Goal: Communication & Community: Answer question/provide support

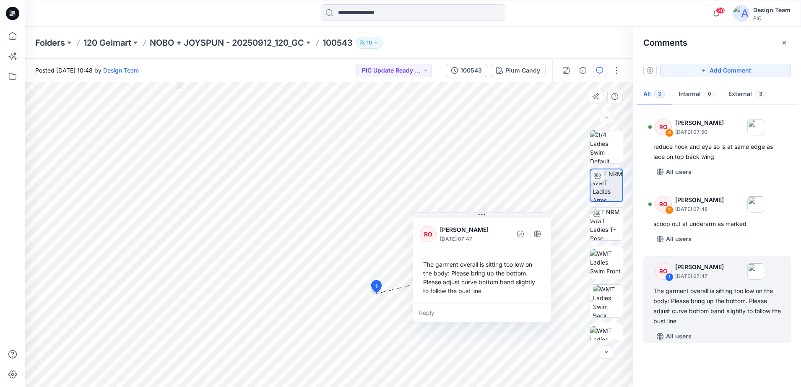
drag, startPoint x: 474, startPoint y: 303, endPoint x: 471, endPoint y: 313, distance: 10.0
click at [471, 313] on div "Reply" at bounding box center [482, 313] width 138 height 18
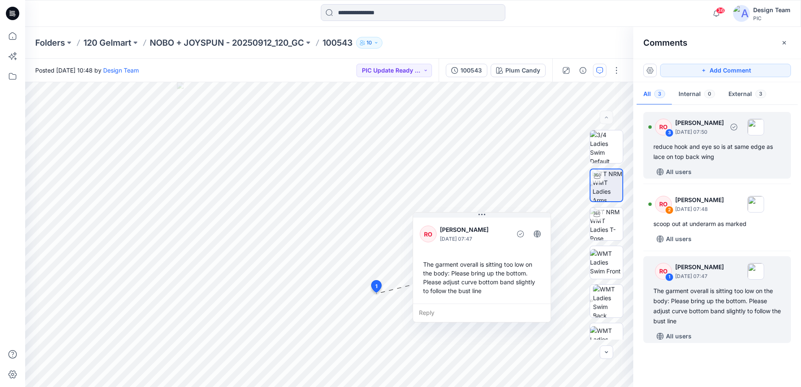
click at [668, 146] on div "reduce hook and eye so is at same edge as lace on top back wing" at bounding box center [717, 152] width 128 height 20
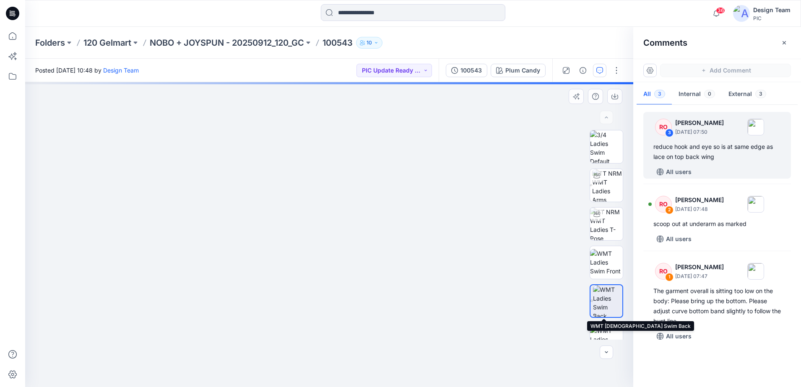
click at [610, 294] on img at bounding box center [607, 301] width 29 height 32
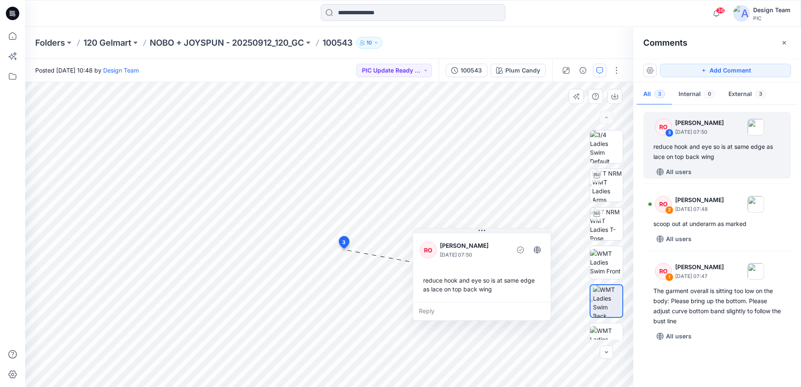
drag, startPoint x: 406, startPoint y: 295, endPoint x: 510, endPoint y: 239, distance: 117.3
click at [510, 239] on div at bounding box center [509, 250] width 2 height 23
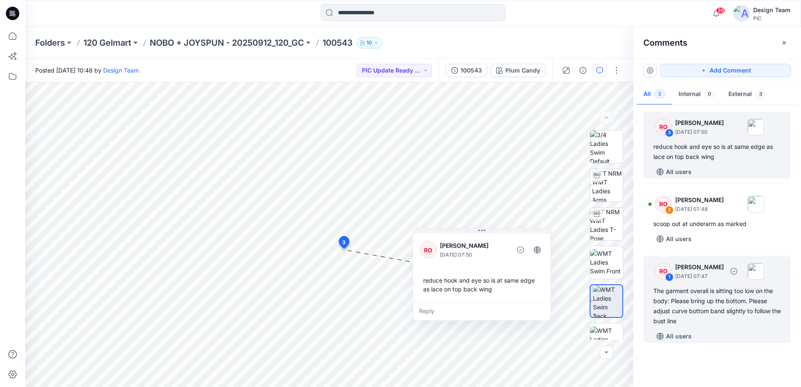
click at [704, 290] on div "The garment overall is sitting too low on the body: Please bring up the bottom.…" at bounding box center [717, 306] width 128 height 40
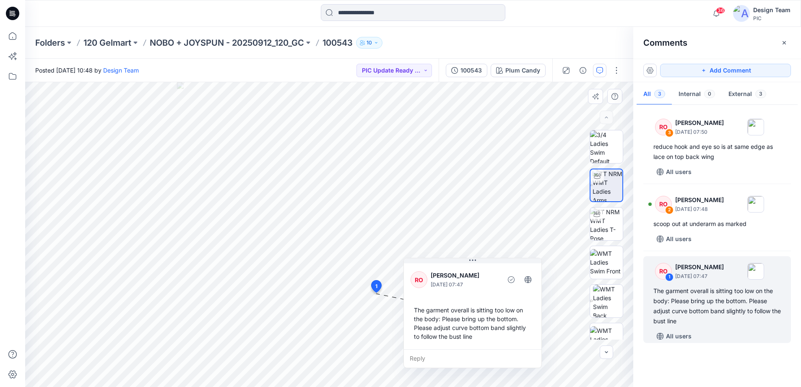
drag, startPoint x: 450, startPoint y: 311, endPoint x: 490, endPoint y: 273, distance: 55.8
click at [490, 273] on p "[PERSON_NAME]" at bounding box center [465, 276] width 68 height 10
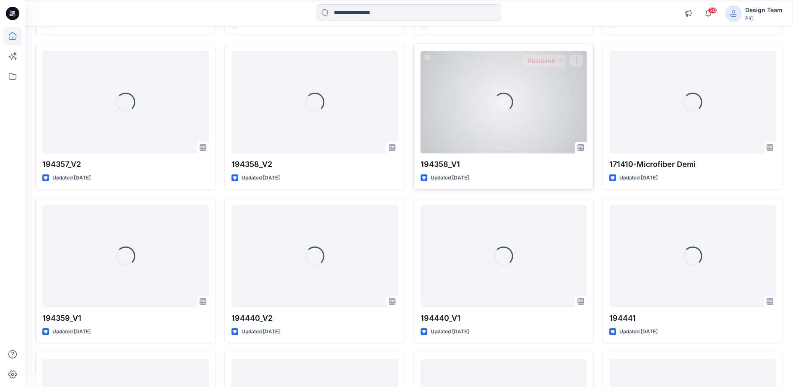
scroll to position [1872, 0]
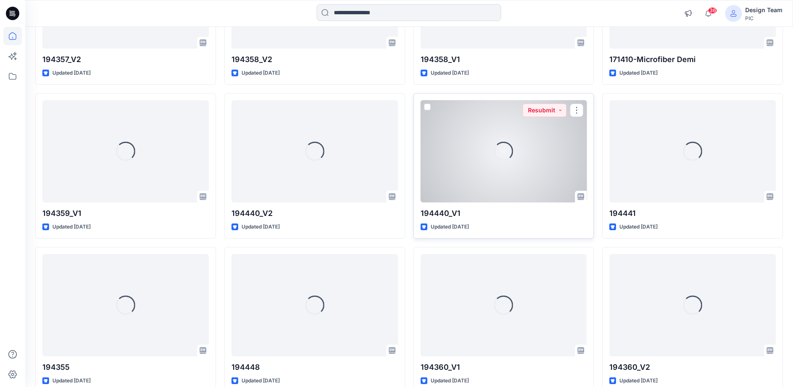
click at [549, 156] on div "Loading..." at bounding box center [504, 151] width 167 height 103
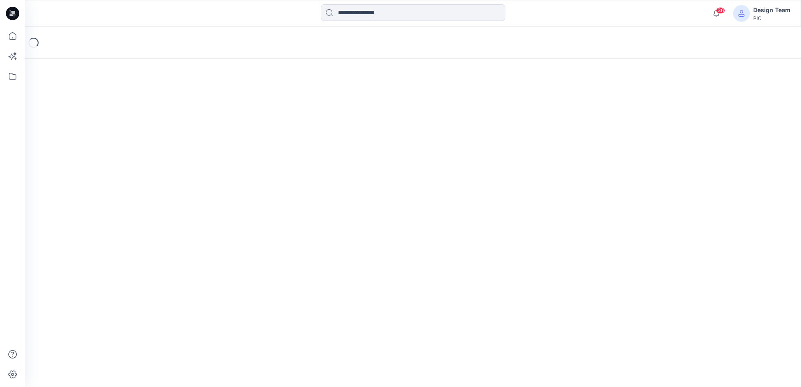
click at [549, 156] on div "Loading..." at bounding box center [413, 207] width 776 height 360
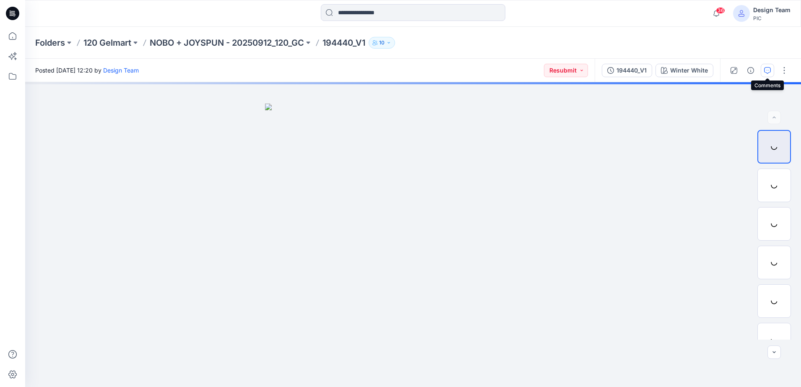
click at [768, 69] on icon "button" at bounding box center [767, 70] width 7 height 7
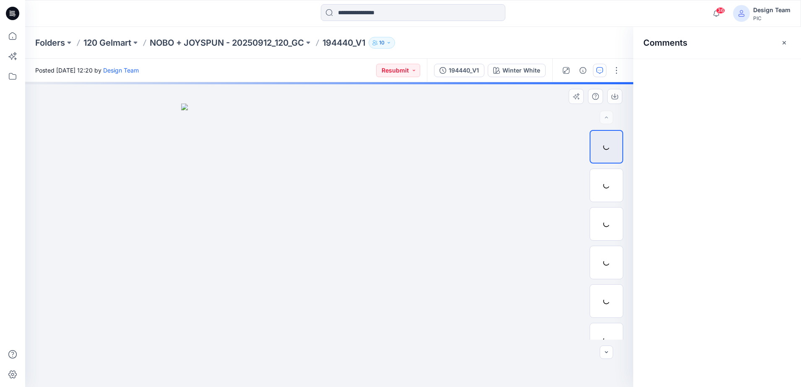
click at [525, 129] on div at bounding box center [329, 234] width 608 height 305
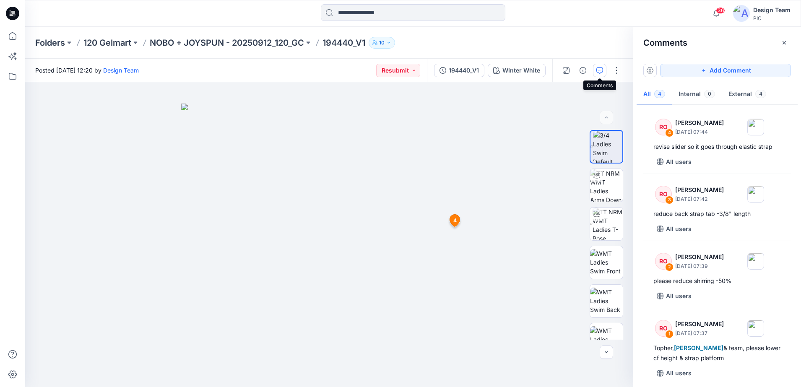
scroll to position [4, 0]
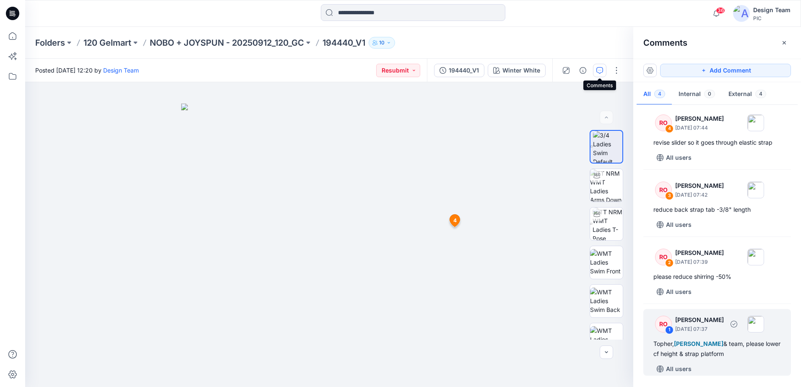
click at [727, 342] on div "Topher, Poornima Perera & team, please lower cf height & strap platform" at bounding box center [717, 349] width 128 height 20
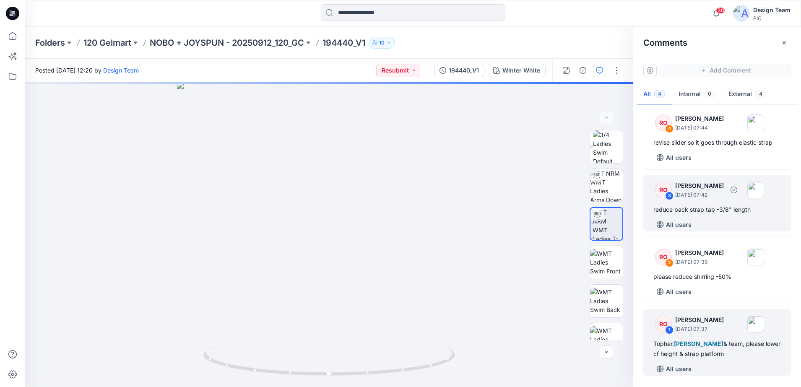
click at [720, 205] on div "reduce back strap tab -3/8" length" at bounding box center [717, 210] width 128 height 10
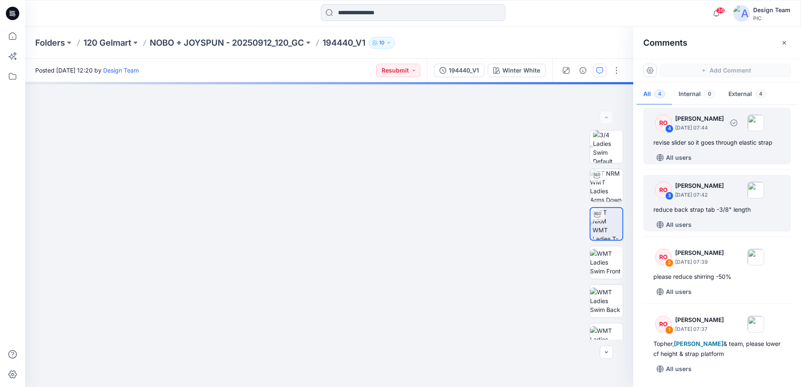
click at [707, 132] on div "RO 4 Raquel Ortiz September 27, 2025 07:44" at bounding box center [706, 122] width 116 height 23
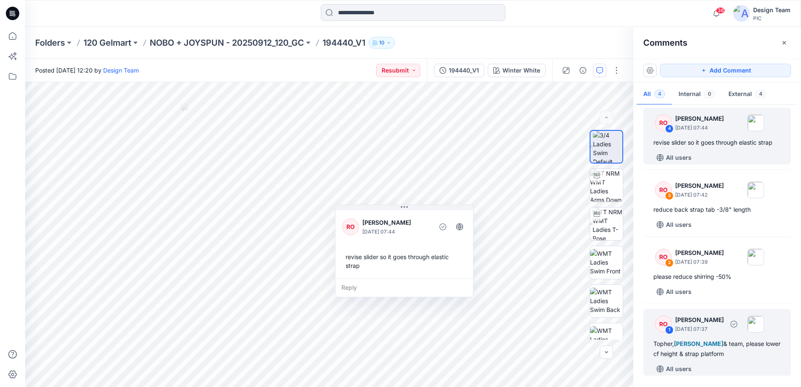
click at [705, 326] on p "September 27, 2025 07:37" at bounding box center [699, 329] width 49 height 8
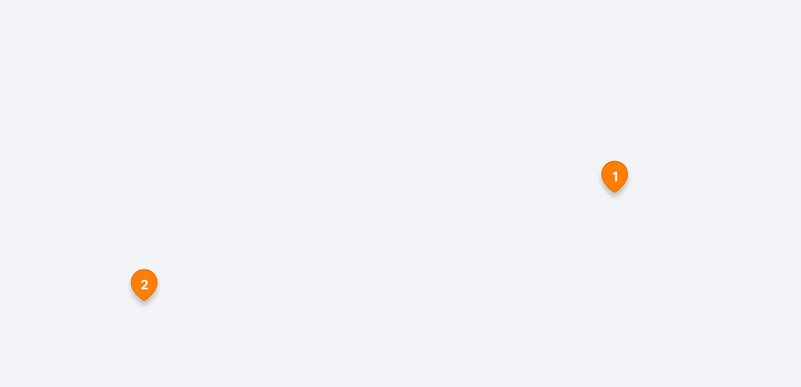
click at [403, 247] on div at bounding box center [329, 234] width 608 height 305
drag, startPoint x: 406, startPoint y: 255, endPoint x: 408, endPoint y: 265, distance: 10.3
click at [408, 265] on div at bounding box center [329, 234] width 608 height 305
click at [404, 260] on img at bounding box center [329, 151] width 640 height 472
drag, startPoint x: 449, startPoint y: 270, endPoint x: 477, endPoint y: 283, distance: 30.8
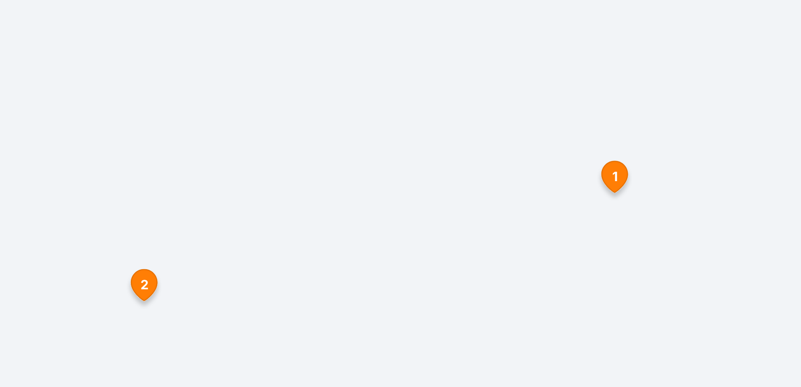
click at [476, 283] on div at bounding box center [329, 234] width 608 height 305
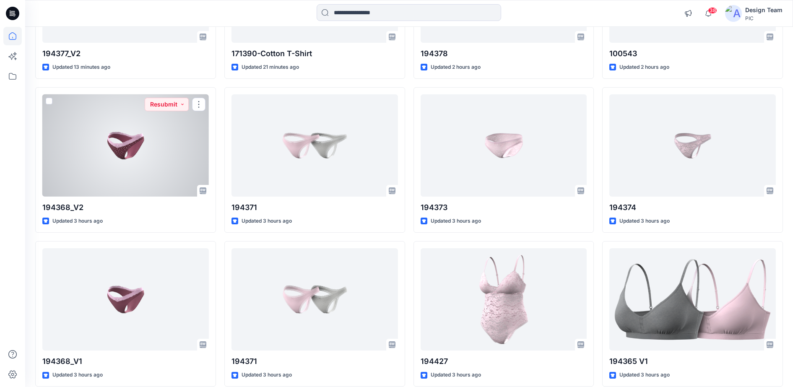
scroll to position [342, 0]
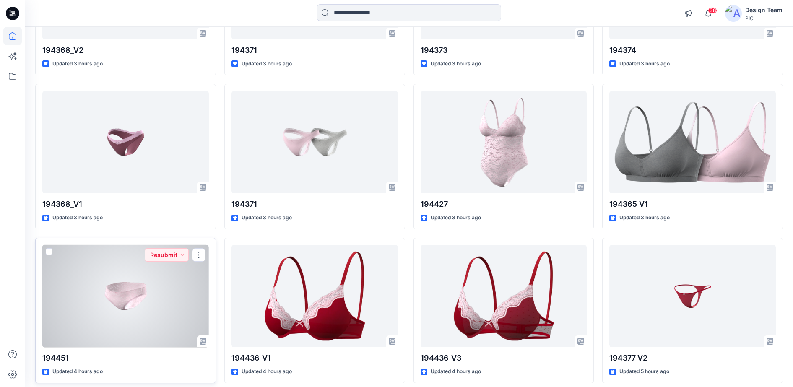
click at [90, 297] on div at bounding box center [125, 296] width 167 height 103
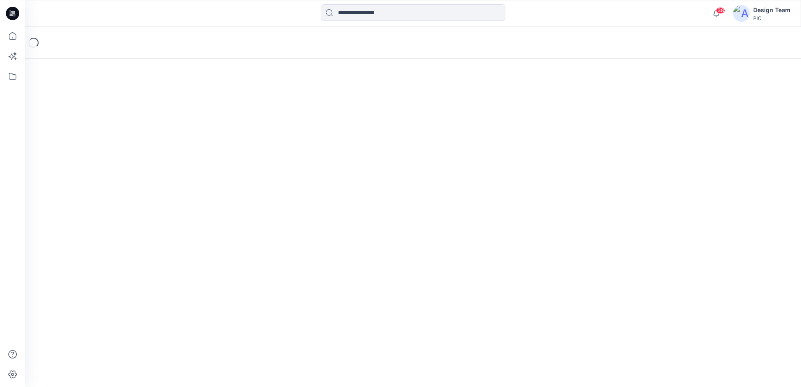
click at [90, 297] on div "Loading..." at bounding box center [413, 207] width 776 height 360
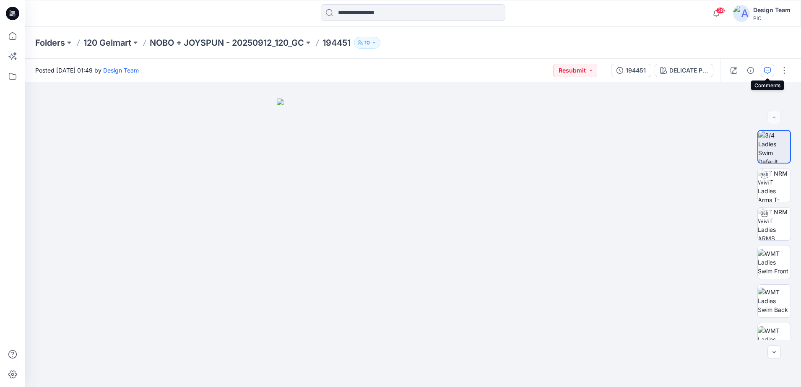
click at [770, 70] on icon "button" at bounding box center [767, 70] width 7 height 7
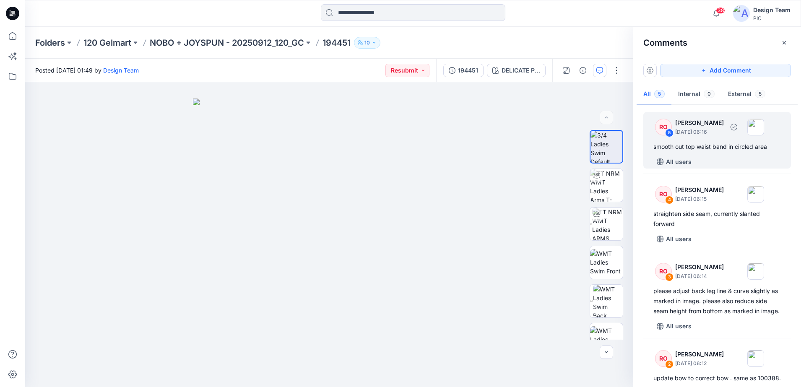
click at [671, 133] on div "5" at bounding box center [669, 133] width 8 height 8
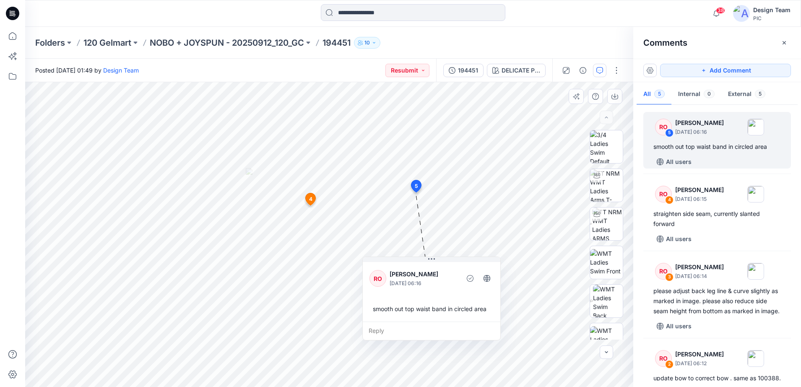
drag, startPoint x: 452, startPoint y: 311, endPoint x: 465, endPoint y: 308, distance: 13.8
click at [467, 309] on div "smooth out top waist band in circled area" at bounding box center [432, 309] width 124 height 16
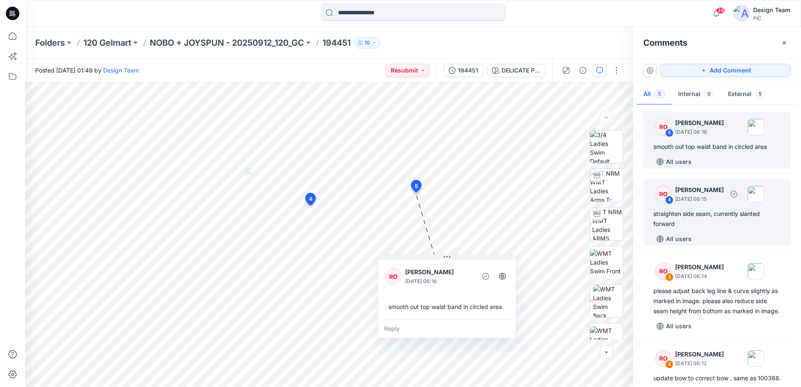
click at [664, 198] on div "RO" at bounding box center [663, 194] width 17 height 17
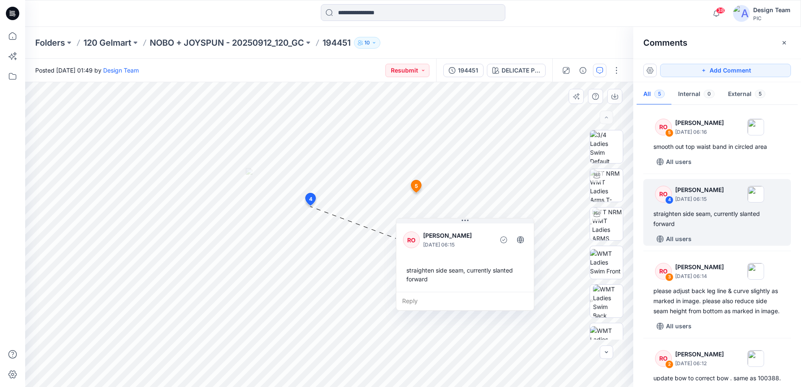
drag, startPoint x: 430, startPoint y: 268, endPoint x: 461, endPoint y: 291, distance: 38.4
click at [461, 291] on div "RO Raquel Ortiz October 01, 2025 06:15 straighten side seam, currently slanted …" at bounding box center [465, 257] width 138 height 70
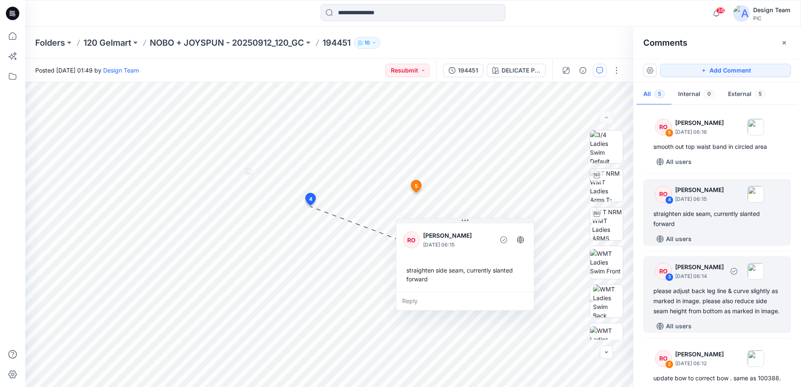
click at [677, 277] on div "RO 3 Raquel Ortiz October 01, 2025 06:14" at bounding box center [706, 271] width 116 height 23
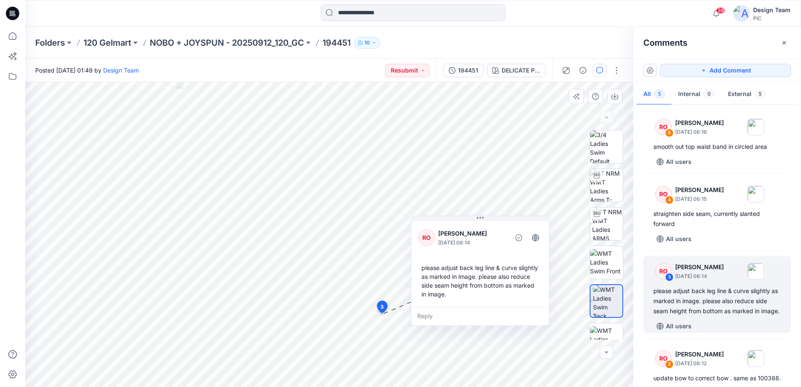
drag, startPoint x: 466, startPoint y: 321, endPoint x: 482, endPoint y: 241, distance: 81.5
click at [482, 260] on div "please adjust back leg line & curve slightly as marked in image. please also re…" at bounding box center [480, 281] width 124 height 42
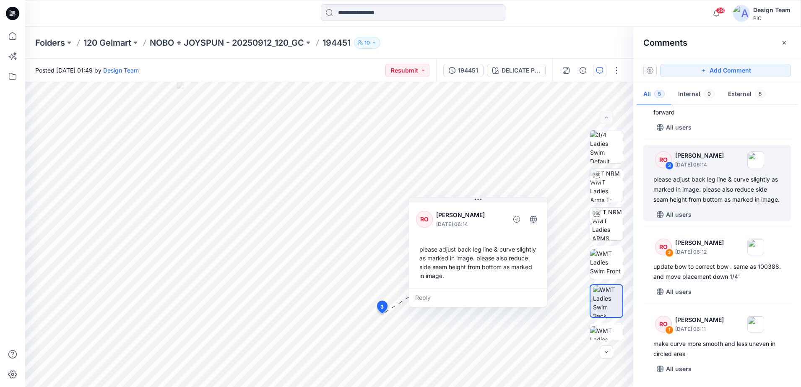
scroll to position [122, 0]
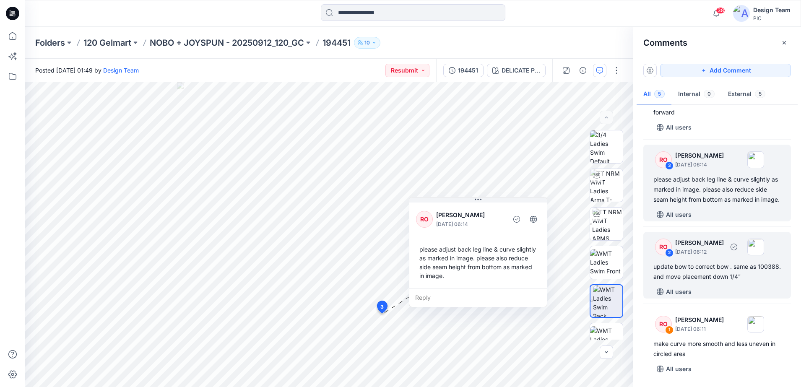
click at [673, 253] on div "2" at bounding box center [669, 253] width 8 height 8
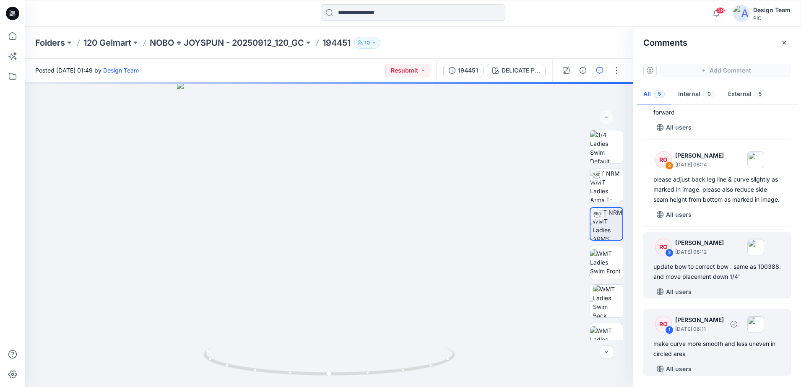
click at [671, 325] on div "RO" at bounding box center [663, 324] width 17 height 17
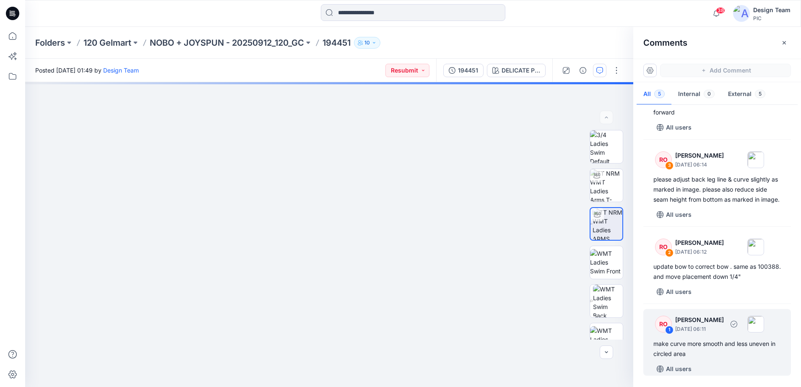
click at [669, 329] on div "1" at bounding box center [669, 330] width 8 height 8
click at [671, 325] on div "RO" at bounding box center [663, 324] width 17 height 17
click at [667, 323] on div "RO" at bounding box center [663, 324] width 17 height 17
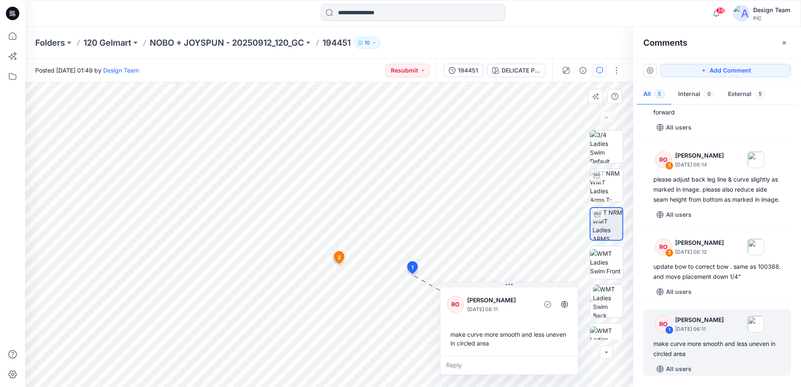
drag, startPoint x: 477, startPoint y: 321, endPoint x: 518, endPoint y: 326, distance: 40.9
click at [518, 326] on div "RO Raquel Ortiz October 01, 2025 06:11 make curve more smooth and less uneven i…" at bounding box center [509, 321] width 138 height 70
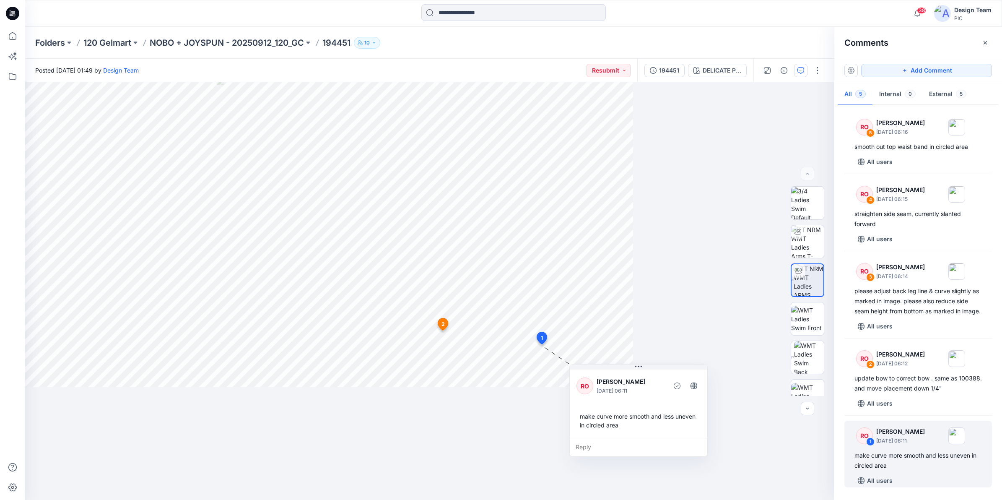
scroll to position [9, 0]
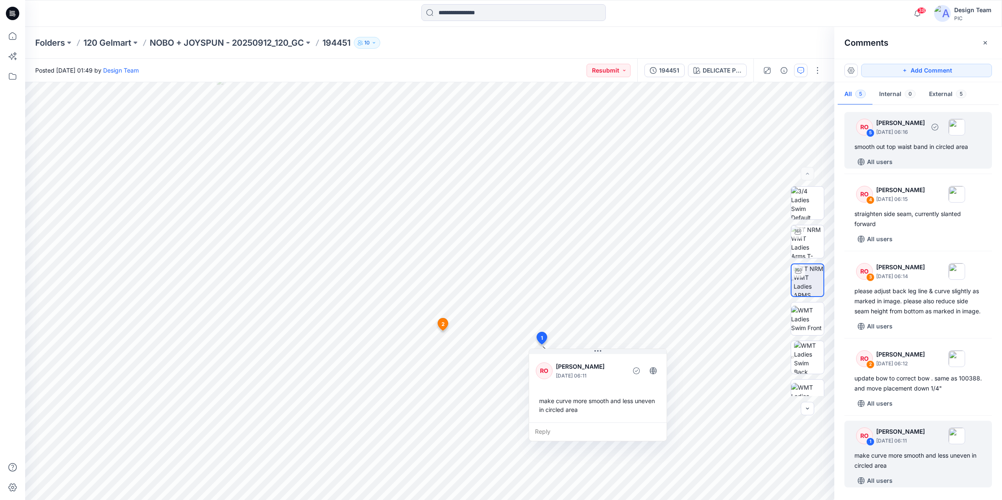
click at [801, 129] on div "5" at bounding box center [871, 133] width 8 height 8
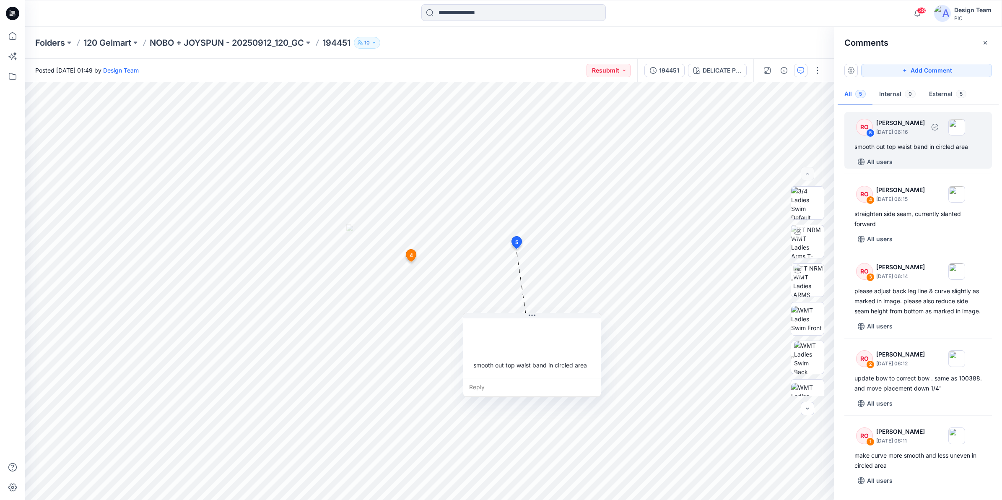
scroll to position [5, 0]
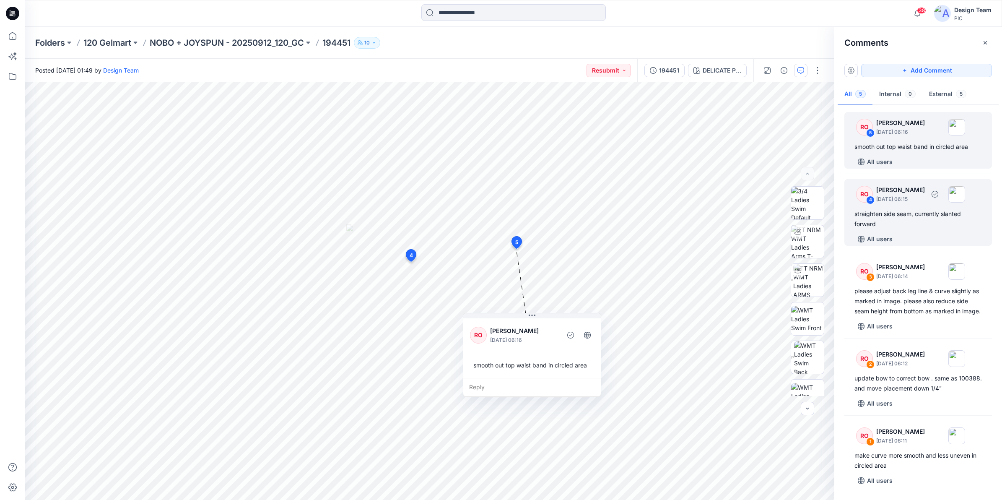
click at [801, 196] on div "RO" at bounding box center [864, 194] width 17 height 17
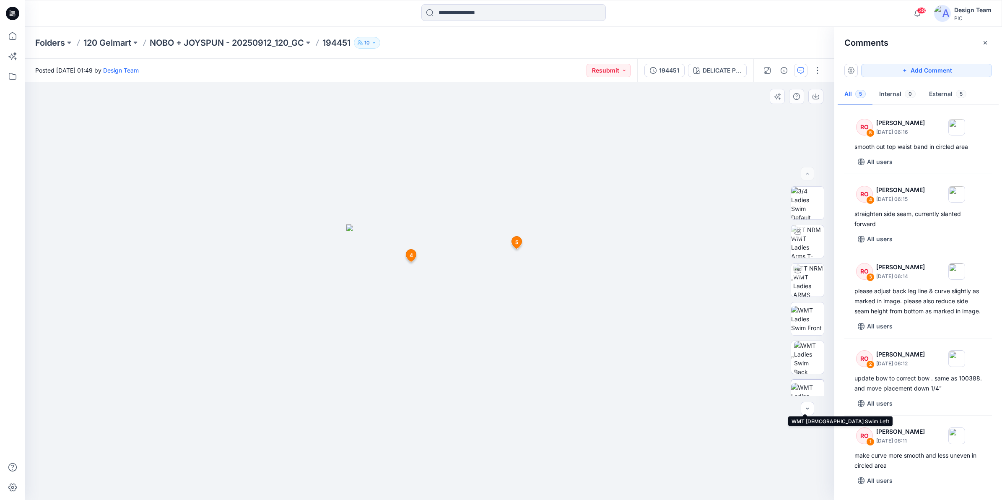
click at [801, 387] on img at bounding box center [807, 396] width 33 height 26
drag, startPoint x: 419, startPoint y: 427, endPoint x: 432, endPoint y: 347, distance: 80.7
click at [445, 321] on img at bounding box center [430, 271] width 460 height 460
drag, startPoint x: 426, startPoint y: 333, endPoint x: 470, endPoint y: 245, distance: 97.9
click at [470, 245] on img at bounding box center [429, 227] width 545 height 545
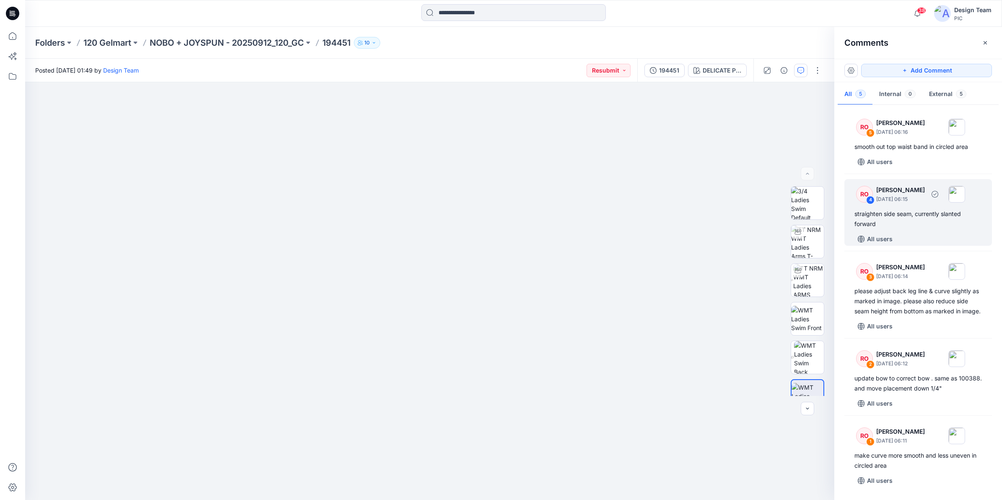
click at [801, 196] on div "4" at bounding box center [871, 200] width 8 height 8
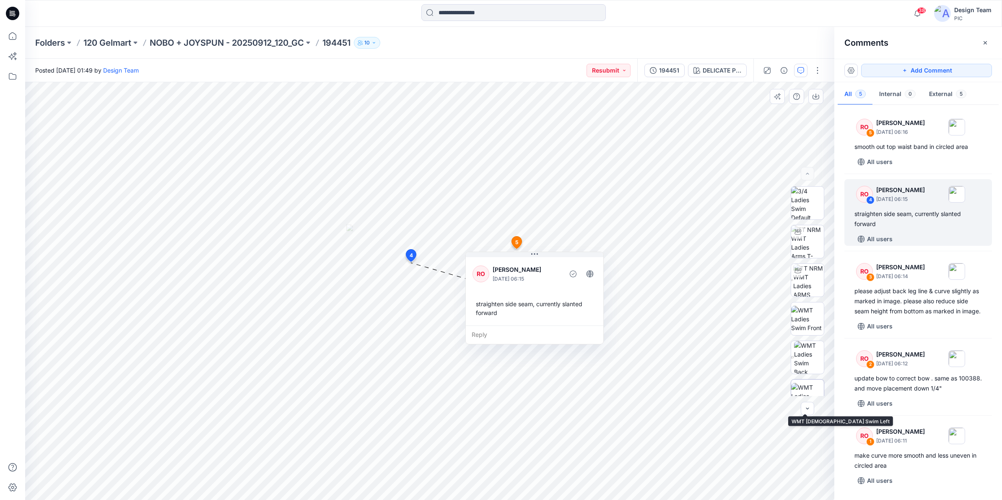
click at [801, 387] on img at bounding box center [807, 396] width 33 height 26
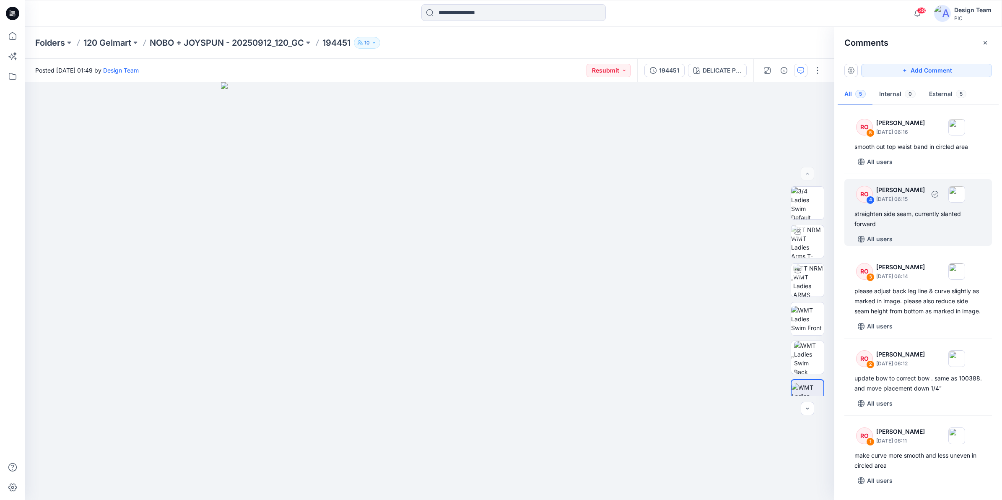
click at [801, 198] on div "4" at bounding box center [871, 200] width 8 height 8
click at [801, 209] on div "straighten side seam, currently slanted forward" at bounding box center [919, 219] width 128 height 20
click at [801, 197] on div "4" at bounding box center [871, 200] width 8 height 8
click at [801, 196] on div "4" at bounding box center [871, 200] width 8 height 8
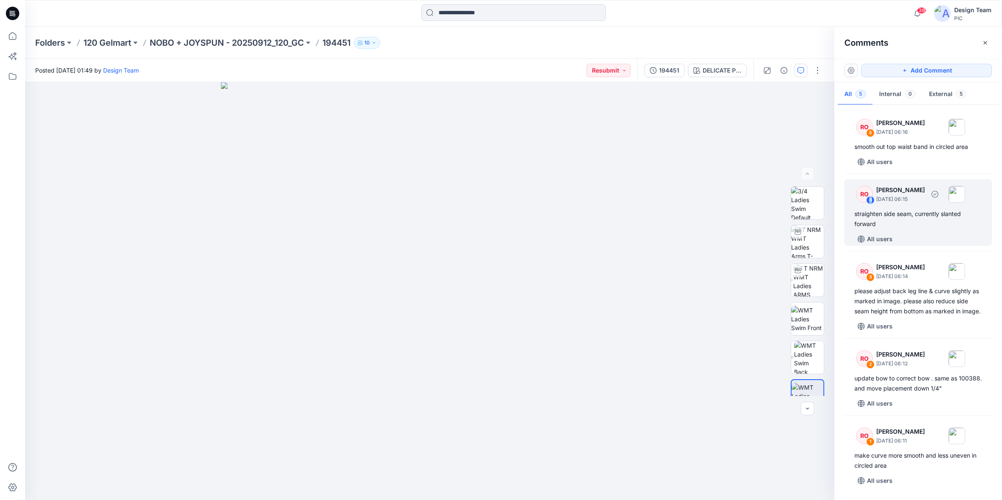
click at [801, 196] on div "4" at bounding box center [871, 200] width 8 height 8
drag, startPoint x: 868, startPoint y: 194, endPoint x: 875, endPoint y: 196, distance: 7.0
click at [801, 196] on div "RO 4 Raquel Ortiz October 01, 2025 06:15" at bounding box center [908, 193] width 116 height 23
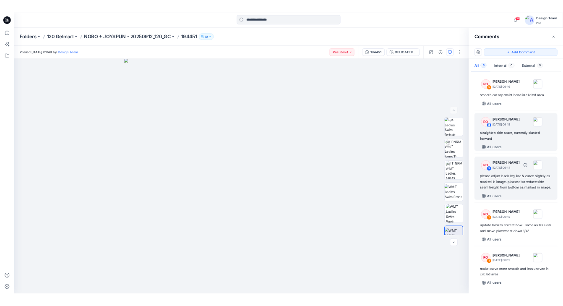
scroll to position [9, 0]
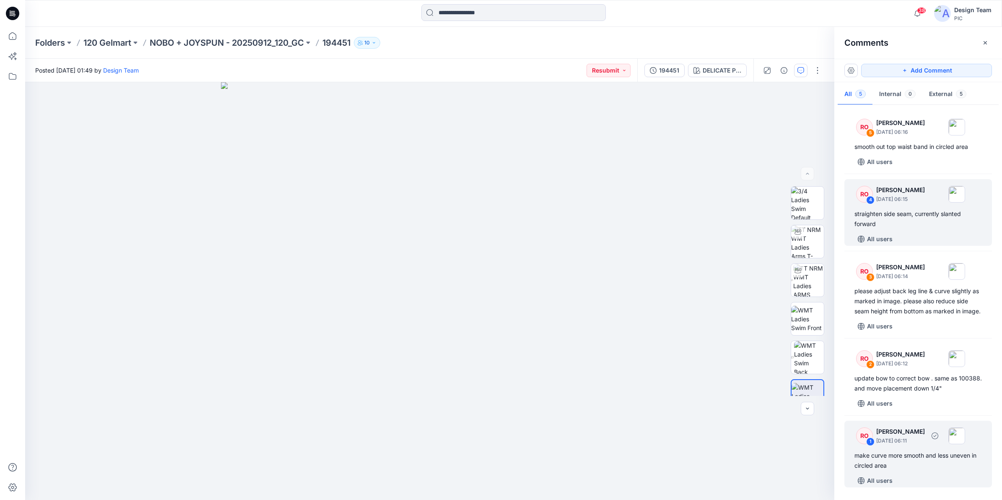
click at [801, 387] on div "RO 1 Raquel Ortiz October 01, 2025 06:11 make curve more smooth and less uneven…" at bounding box center [919, 454] width 148 height 67
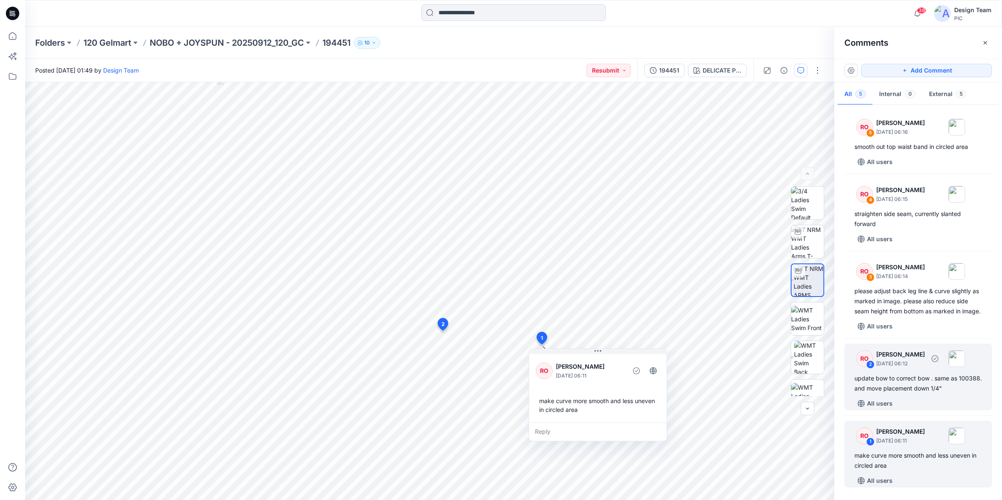
click at [801, 370] on div "RO 2 Raquel Ortiz October 01, 2025 06:12" at bounding box center [908, 358] width 116 height 23
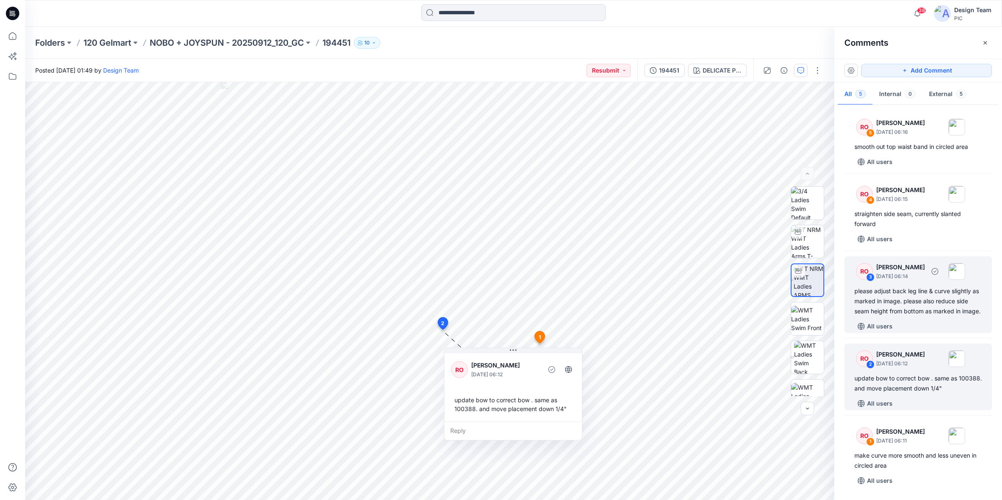
click at [801, 273] on div "RO 3 Raquel Ortiz October 01, 2025 06:14" at bounding box center [908, 271] width 116 height 23
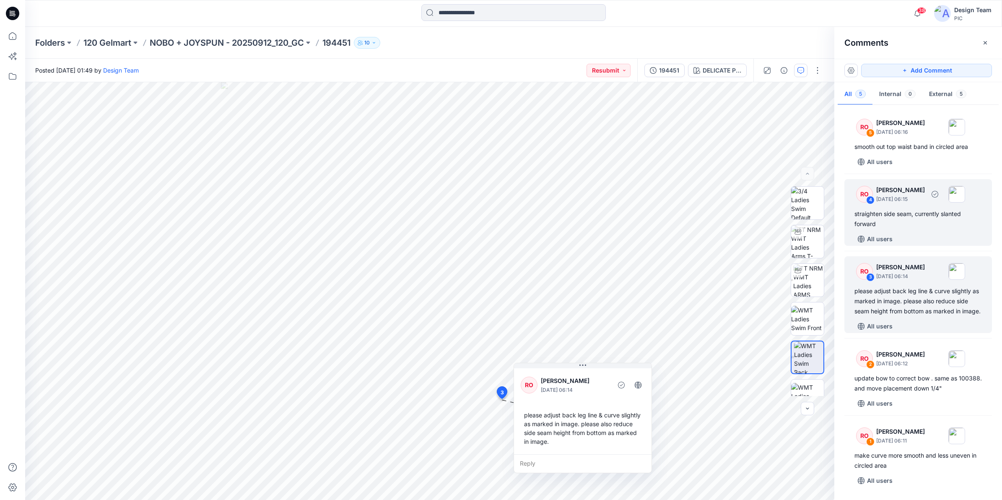
click at [801, 195] on p "October 01, 2025 06:15" at bounding box center [901, 199] width 49 height 8
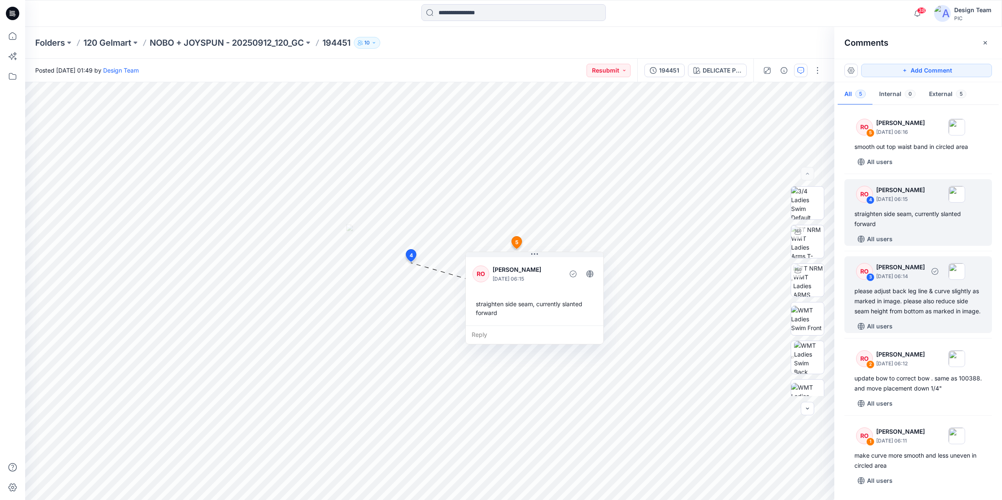
click at [801, 263] on div "RO" at bounding box center [864, 271] width 17 height 17
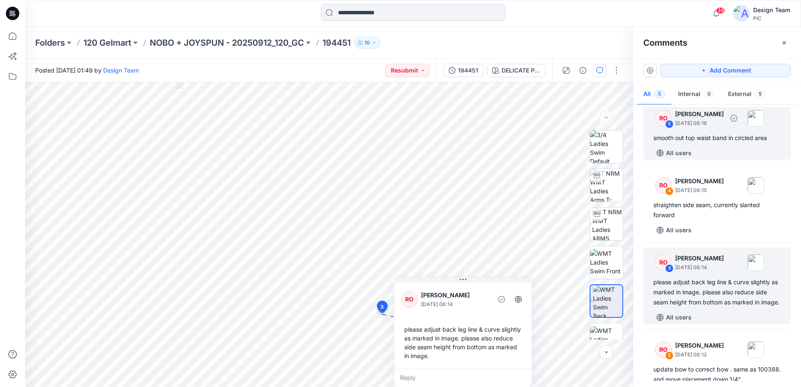
scroll to position [0, 0]
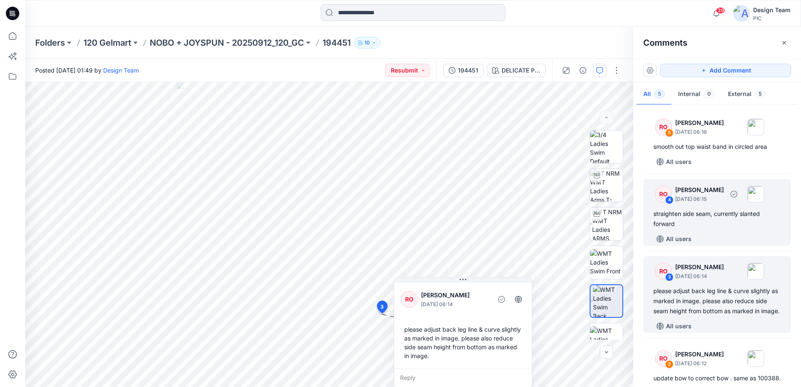
click at [669, 196] on div "4" at bounding box center [669, 200] width 8 height 8
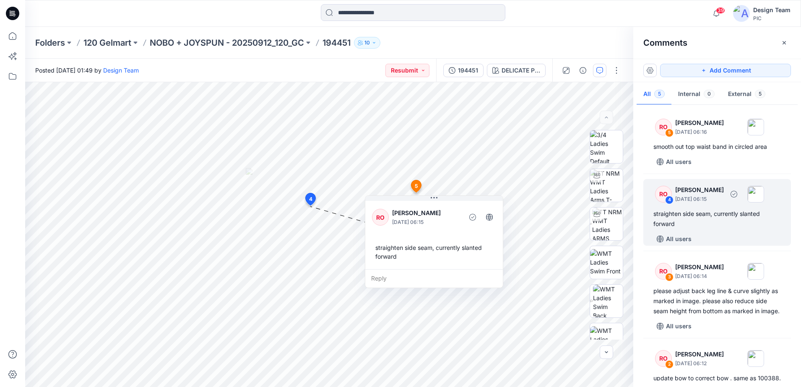
click at [695, 211] on div "straighten side seam, currently slanted forward" at bounding box center [717, 219] width 128 height 20
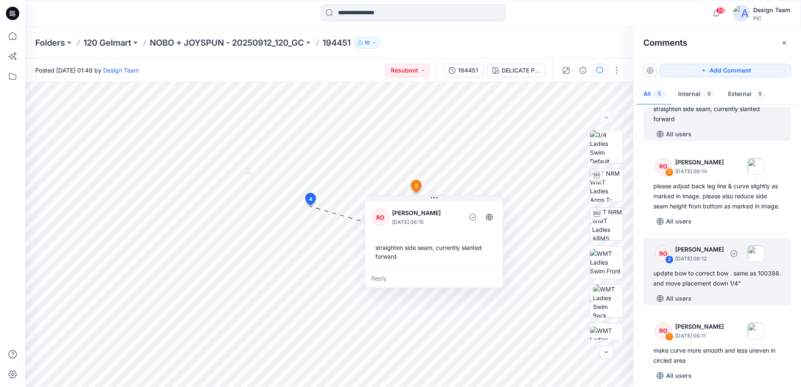
scroll to position [122, 0]
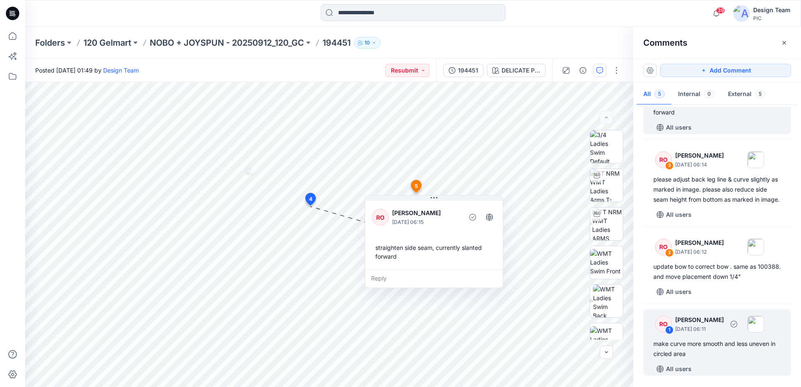
click at [666, 325] on div "RO" at bounding box center [663, 324] width 17 height 17
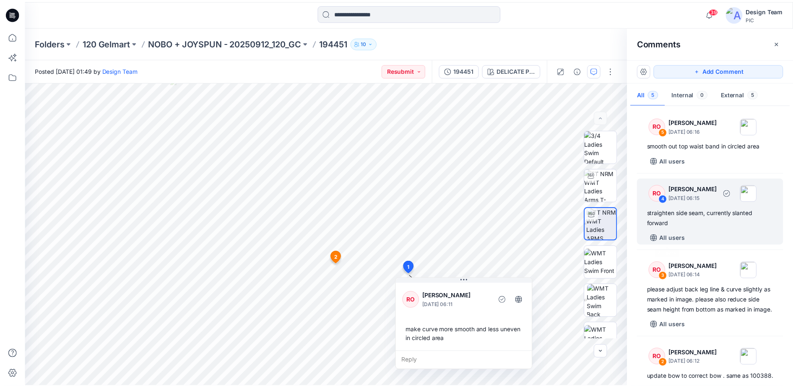
scroll to position [0, 0]
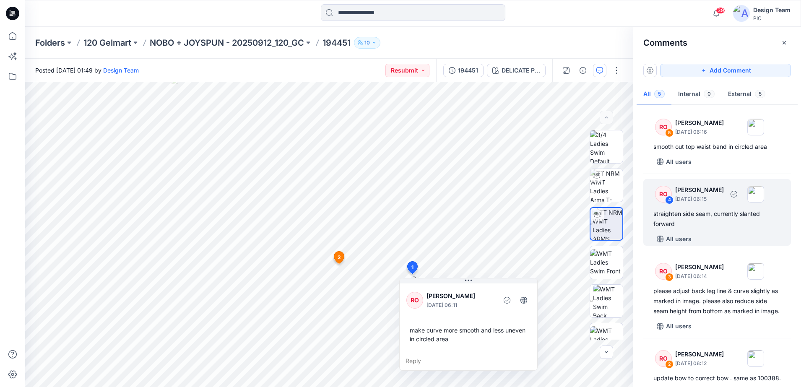
click at [670, 198] on div "4" at bounding box center [669, 200] width 8 height 8
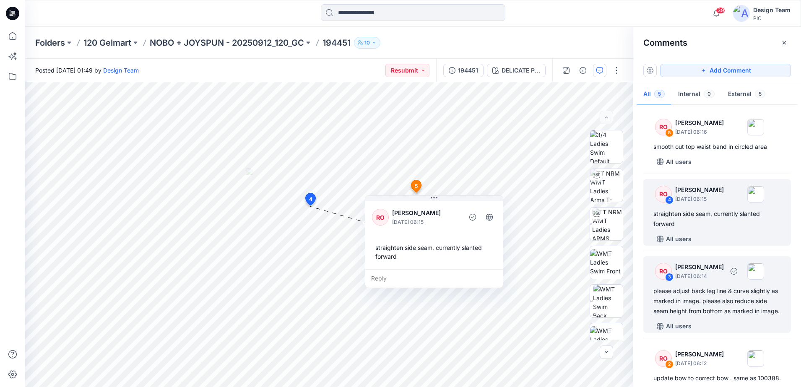
click at [664, 275] on div "RO" at bounding box center [663, 271] width 17 height 17
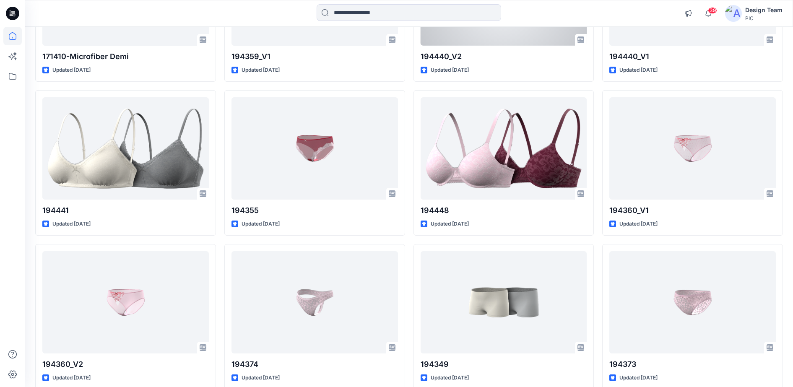
scroll to position [2030, 0]
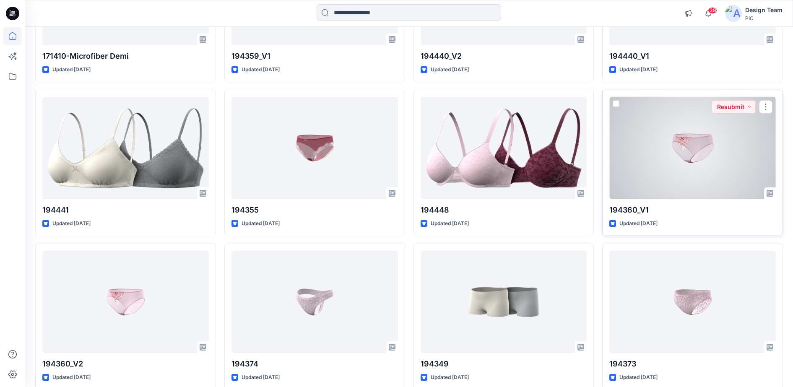
click at [694, 149] on div at bounding box center [692, 148] width 167 height 103
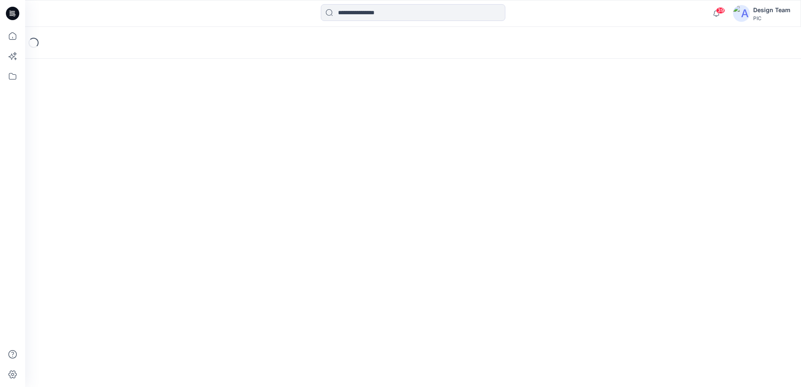
click at [694, 149] on div "Loading..." at bounding box center [413, 207] width 776 height 360
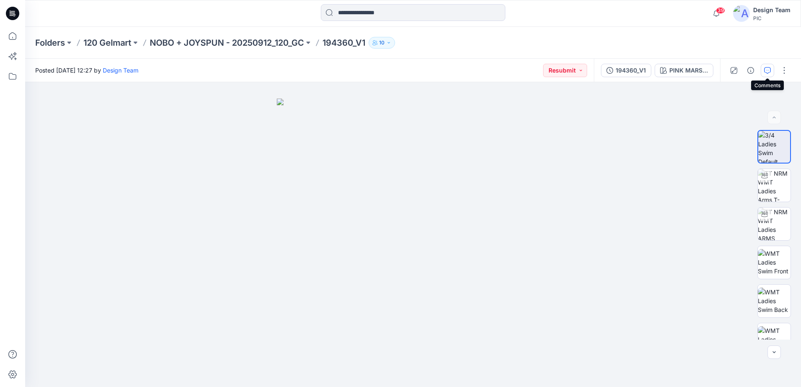
click at [765, 71] on icon "button" at bounding box center [767, 70] width 7 height 7
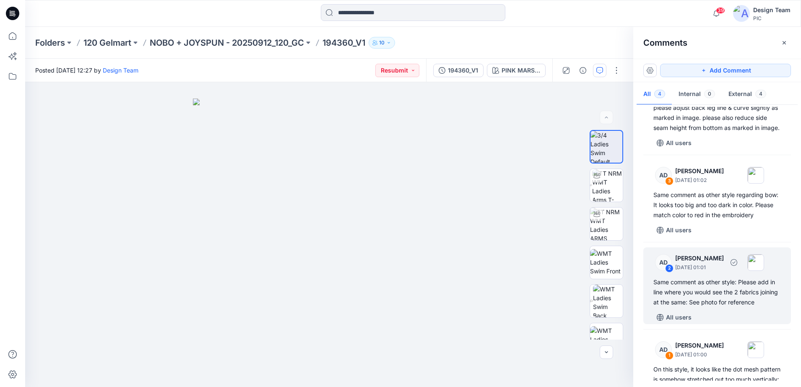
scroll to position [85, 0]
